Goal: Task Accomplishment & Management: Manage account settings

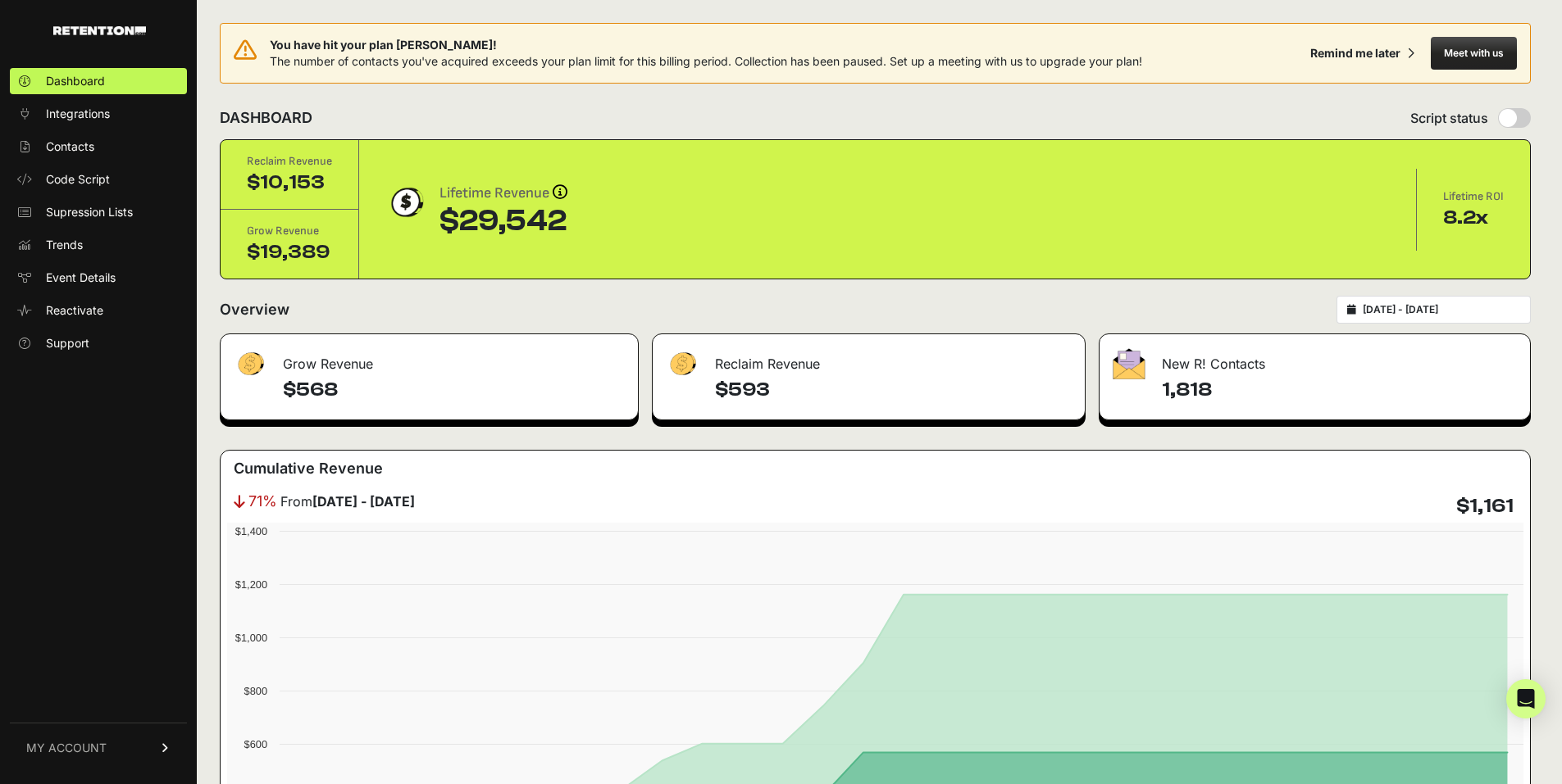
click at [126, 749] on link "MY ACCOUNT" at bounding box center [98, 747] width 177 height 50
click at [101, 702] on link "Billing" at bounding box center [98, 694] width 177 height 27
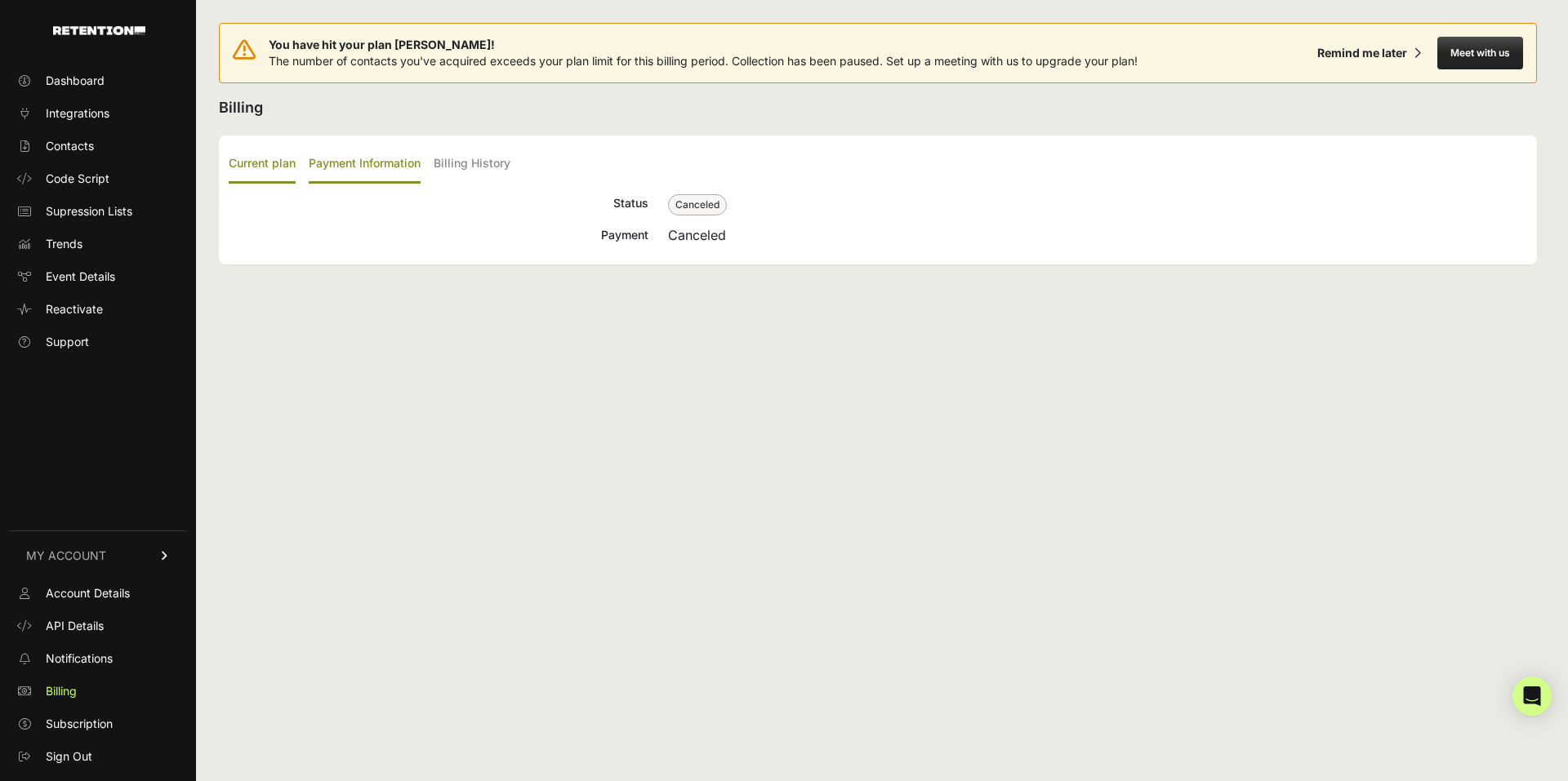
click at [369, 159] on label "Payment Information" at bounding box center [365, 164] width 111 height 38
click at [0, 0] on input "Payment Information" at bounding box center [0, 0] width 0 height 0
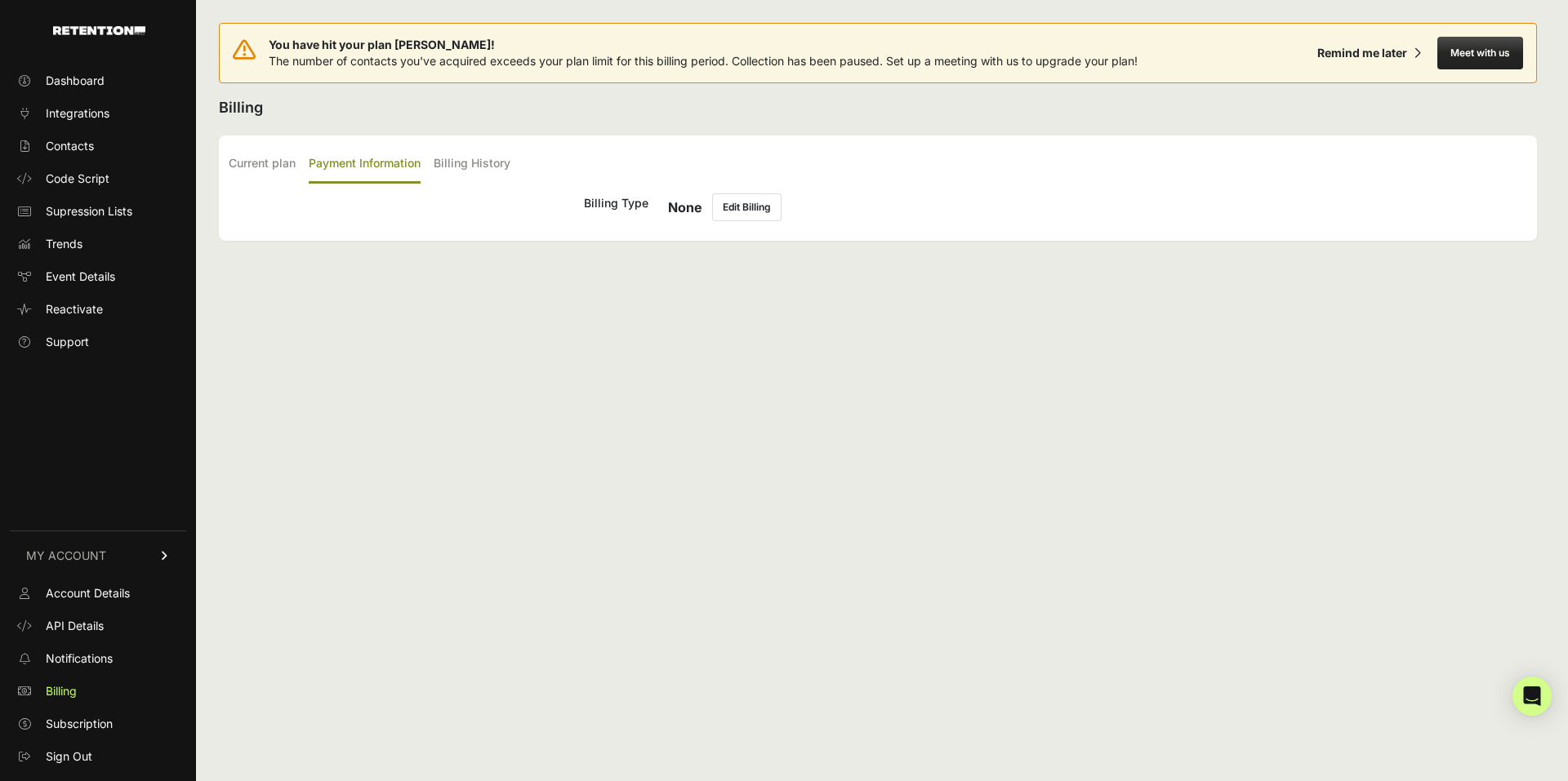
click at [429, 159] on ul "Current plan Payment Information Billing History" at bounding box center [877, 164] width 1298 height 38
click at [466, 166] on label "Billing History" at bounding box center [472, 164] width 77 height 38
click at [0, 0] on input "Billing History" at bounding box center [0, 0] width 0 height 0
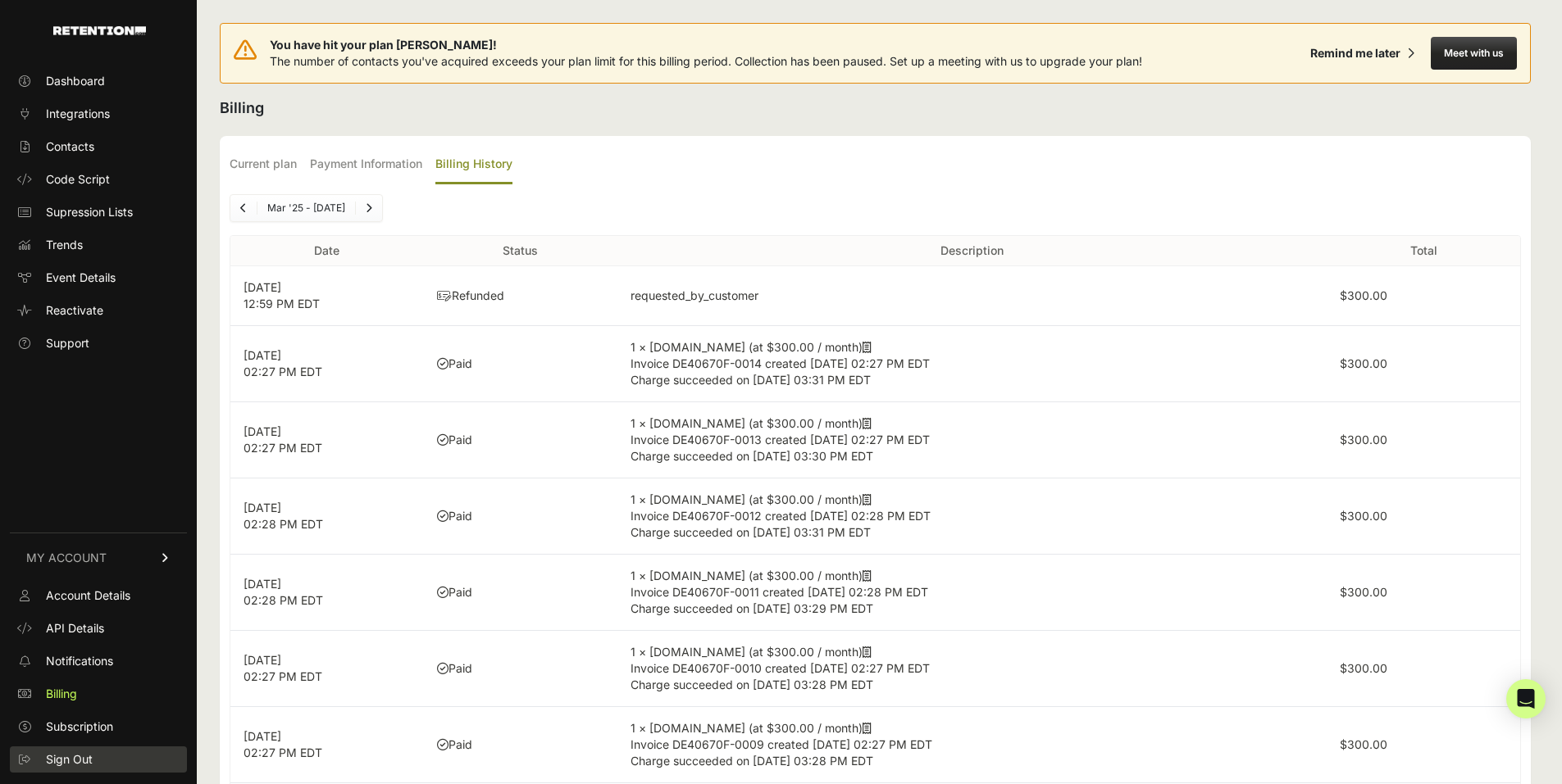
click at [94, 747] on link "Sign Out" at bounding box center [98, 759] width 177 height 27
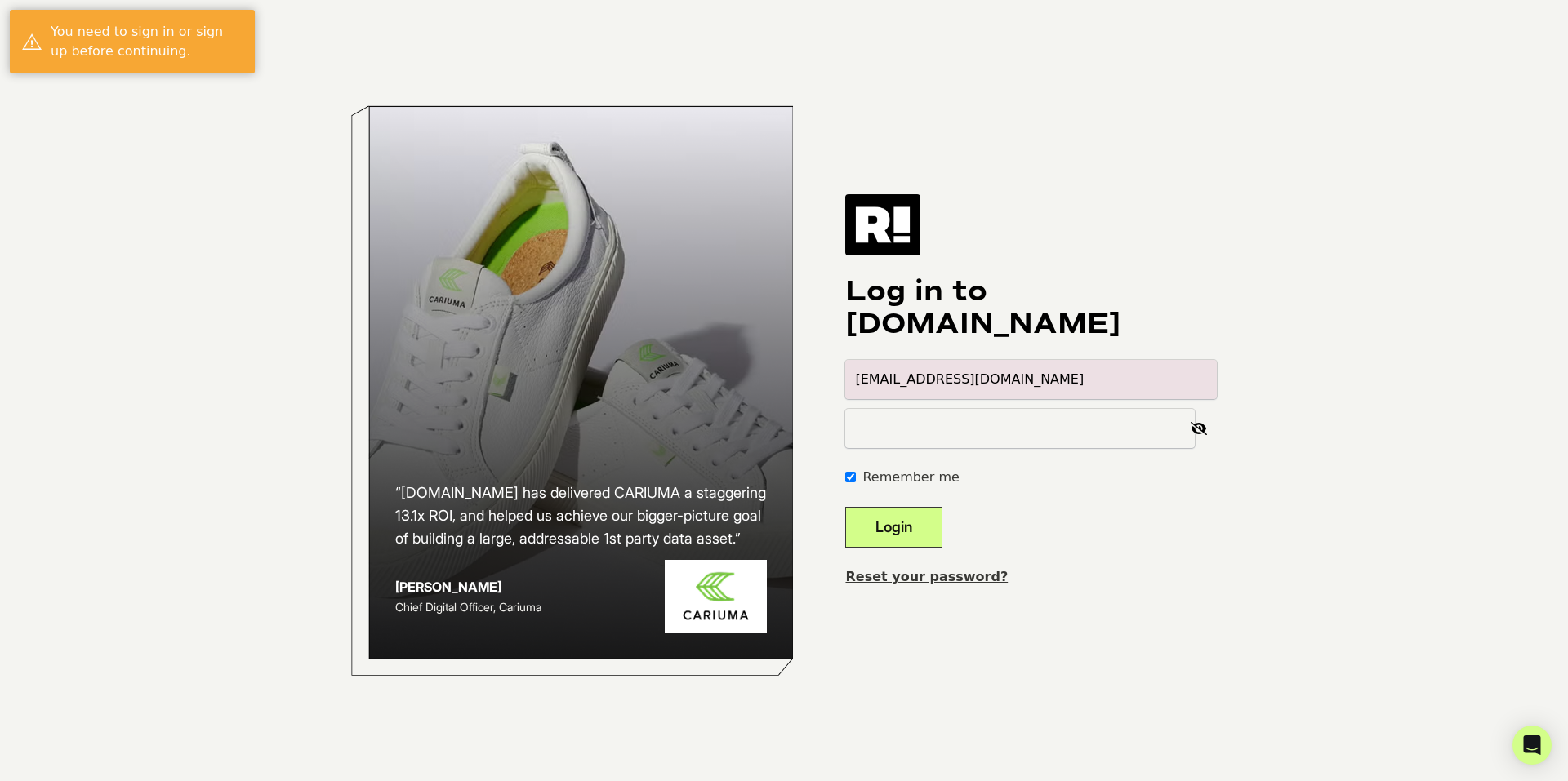
click at [1202, 377] on input "alexis.segundo+1@hayden-la.com" at bounding box center [1031, 379] width 372 height 39
type input "alexis.segundo@hayden-la.com"
click at [1355, 426] on body "“Retention.com has delivered CARIUMA a staggering 13.1x ROI, and helped us achi…" at bounding box center [784, 390] width 1568 height 781
drag, startPoint x: 928, startPoint y: 518, endPoint x: 948, endPoint y: 527, distance: 21.9
click at [930, 520] on button "Login" at bounding box center [894, 527] width 97 height 41
